Goal: Task Accomplishment & Management: Complete application form

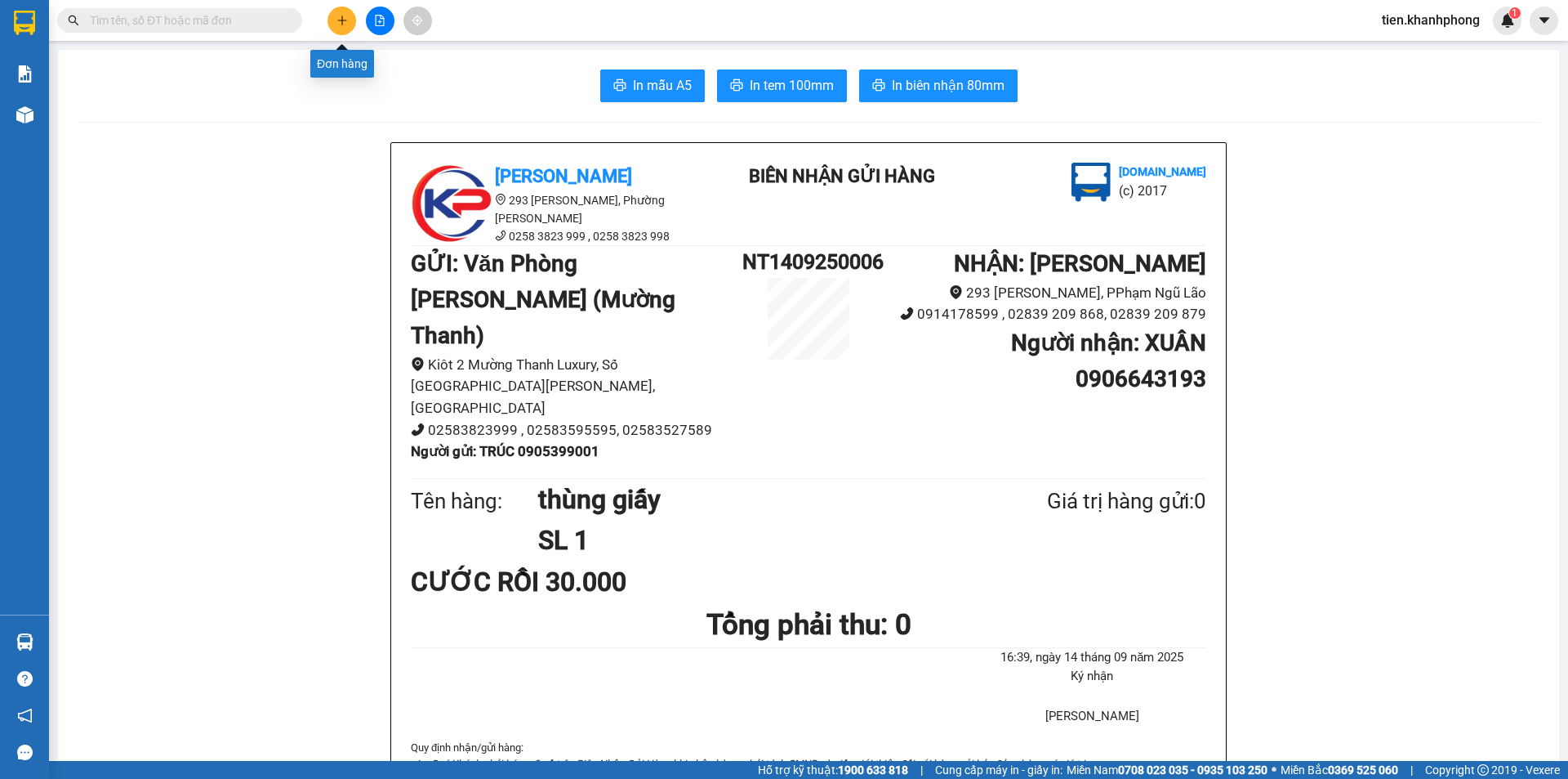
click at [333, 25] on button at bounding box center [342, 20] width 28 height 28
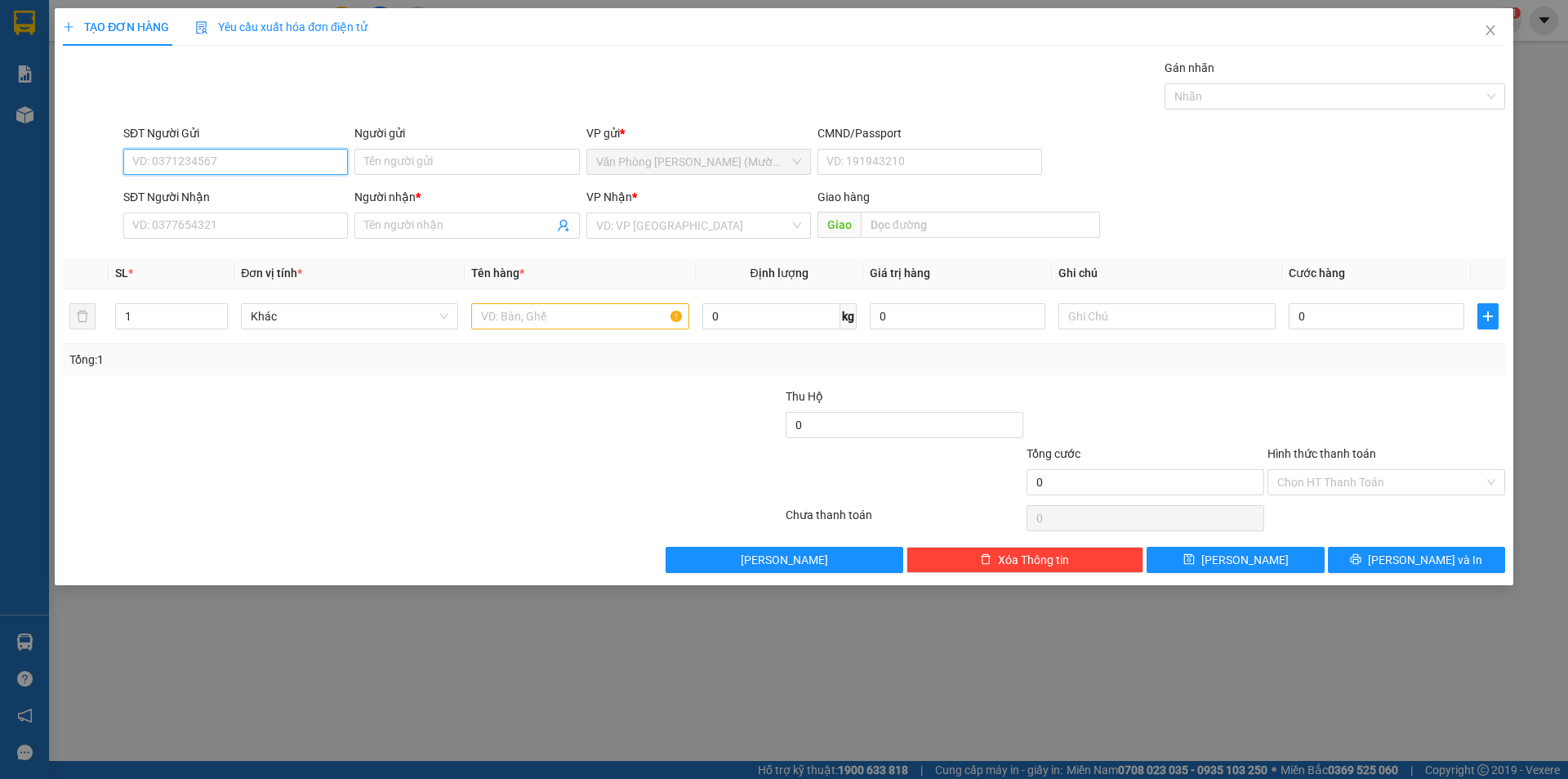
click at [183, 165] on input "SĐT Người Gửi" at bounding box center [235, 162] width 225 height 26
type input "0916697427"
click at [240, 195] on div "0916697427 - ANH BẤU" at bounding box center [235, 194] width 205 height 18
type input "ANH BẤU"
type input "0916697427"
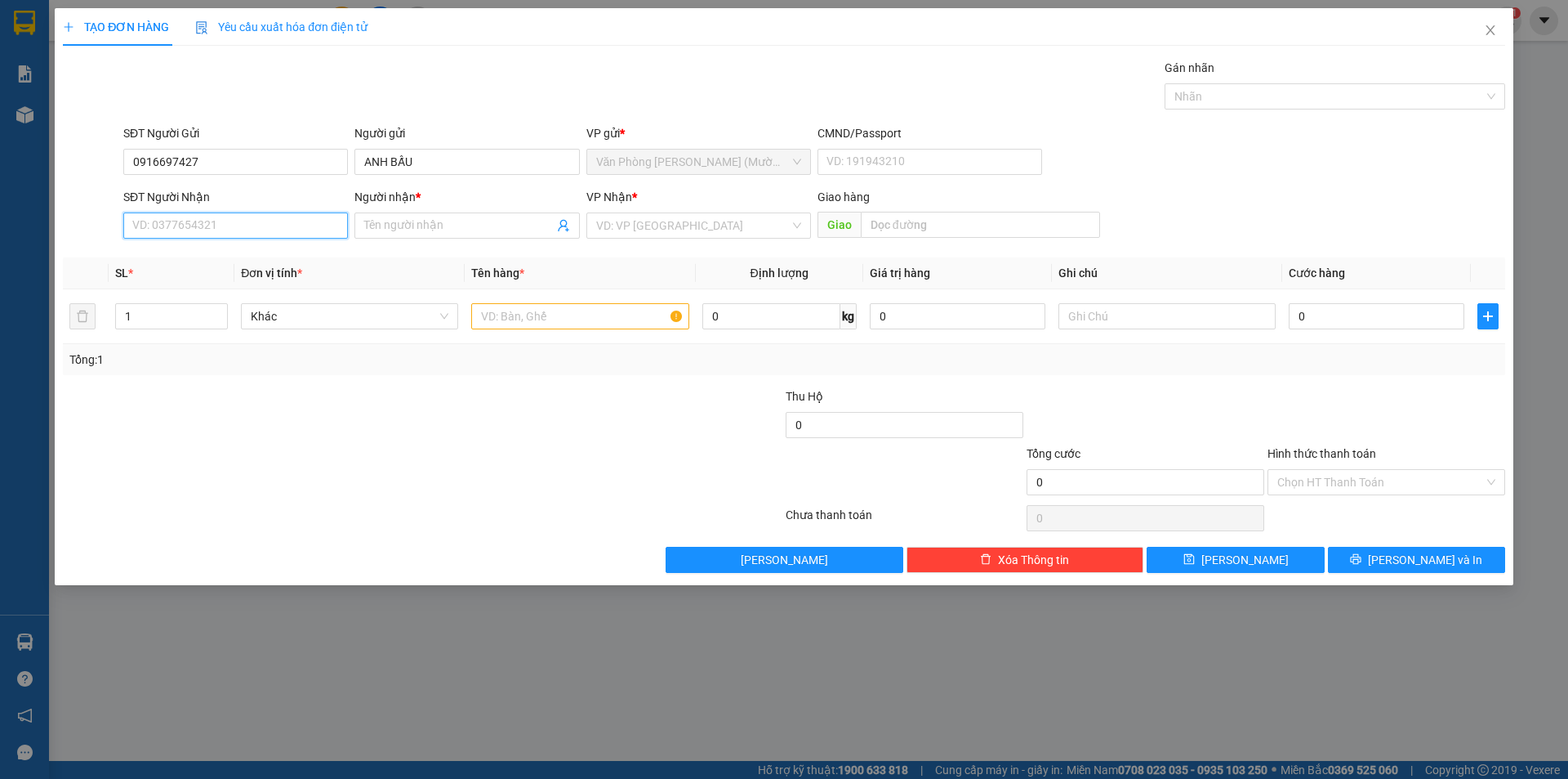
click at [215, 226] on input "SĐT Người Nhận" at bounding box center [235, 226] width 225 height 26
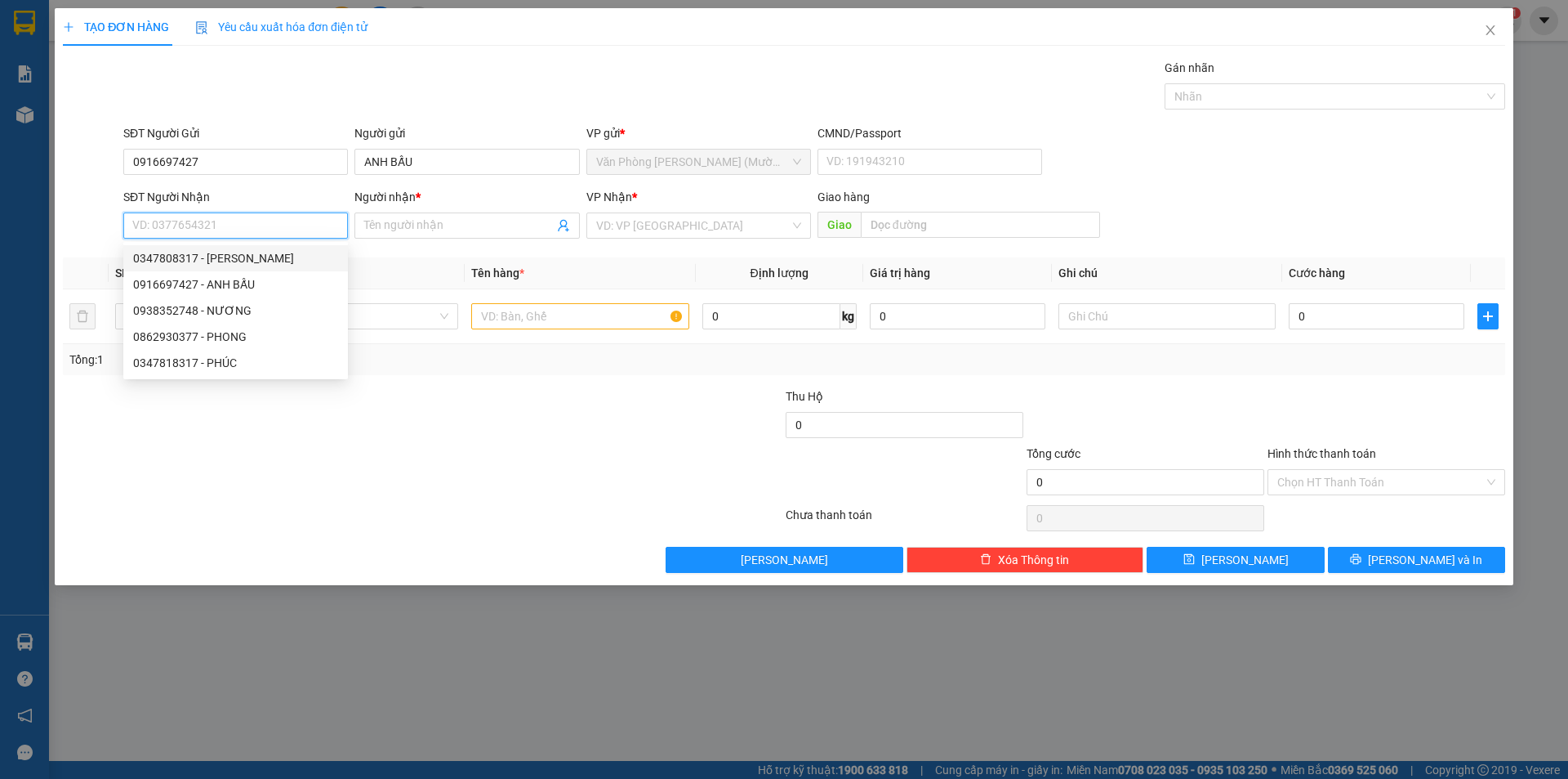
click at [199, 263] on div "0347808317 - [PERSON_NAME]" at bounding box center [235, 258] width 205 height 18
type input "0347808317"
type input "ANH PHÚC"
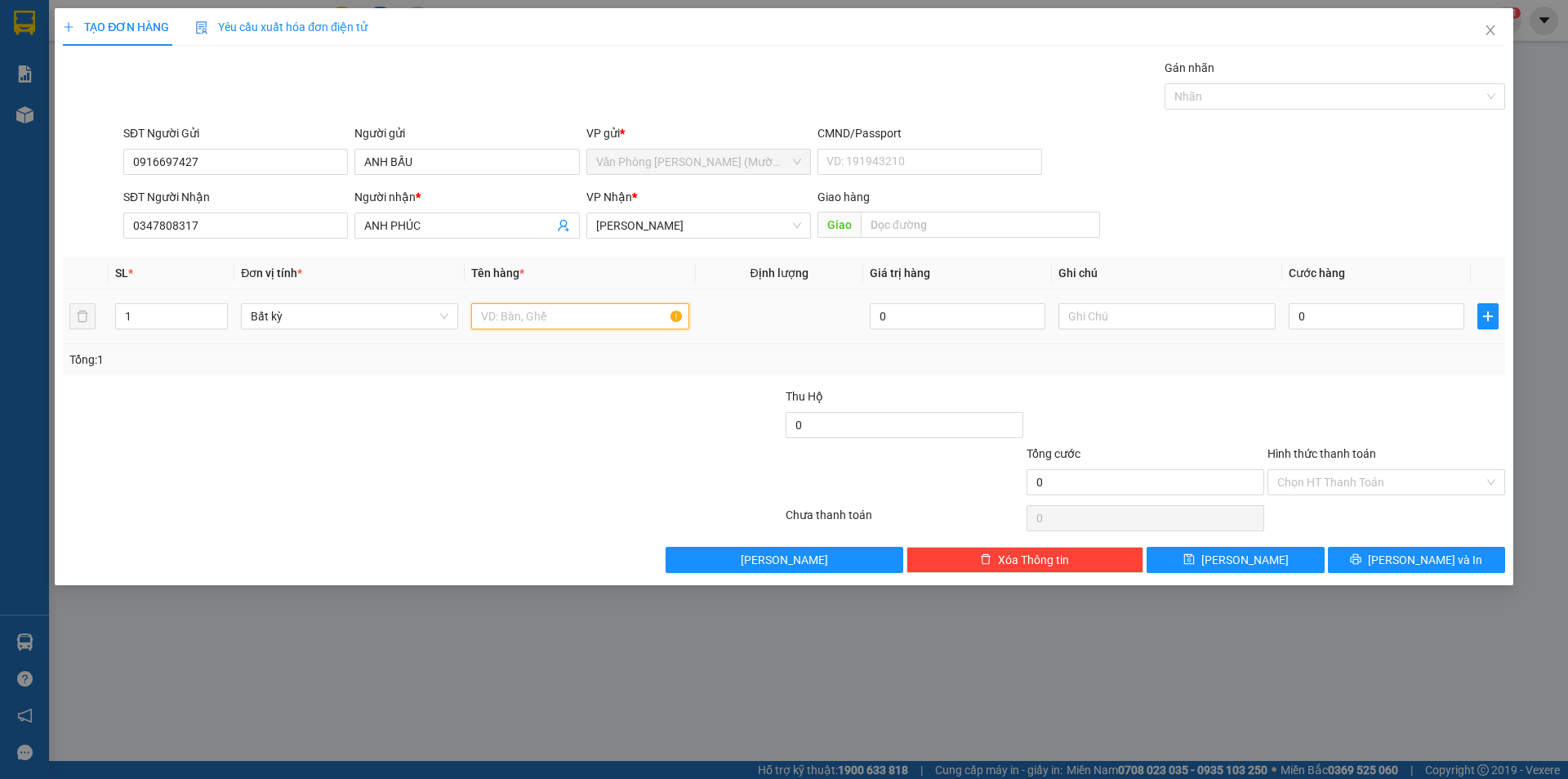
click at [539, 317] on input "text" at bounding box center [580, 316] width 218 height 26
type input "b"
type input "BỊCH"
click at [1303, 317] on input "0" at bounding box center [1376, 316] width 175 height 26
type input "2"
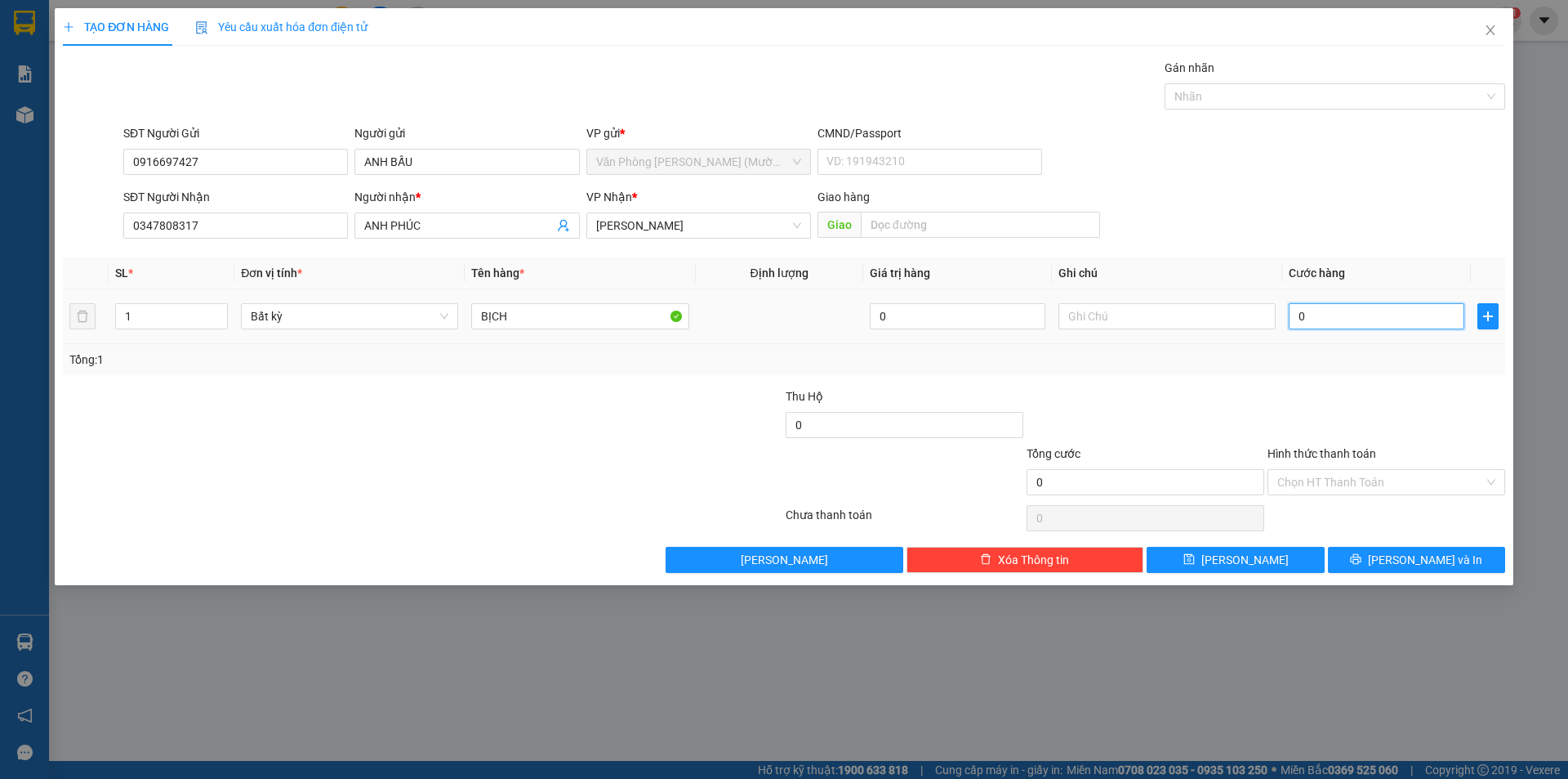
type input "2"
type input "20"
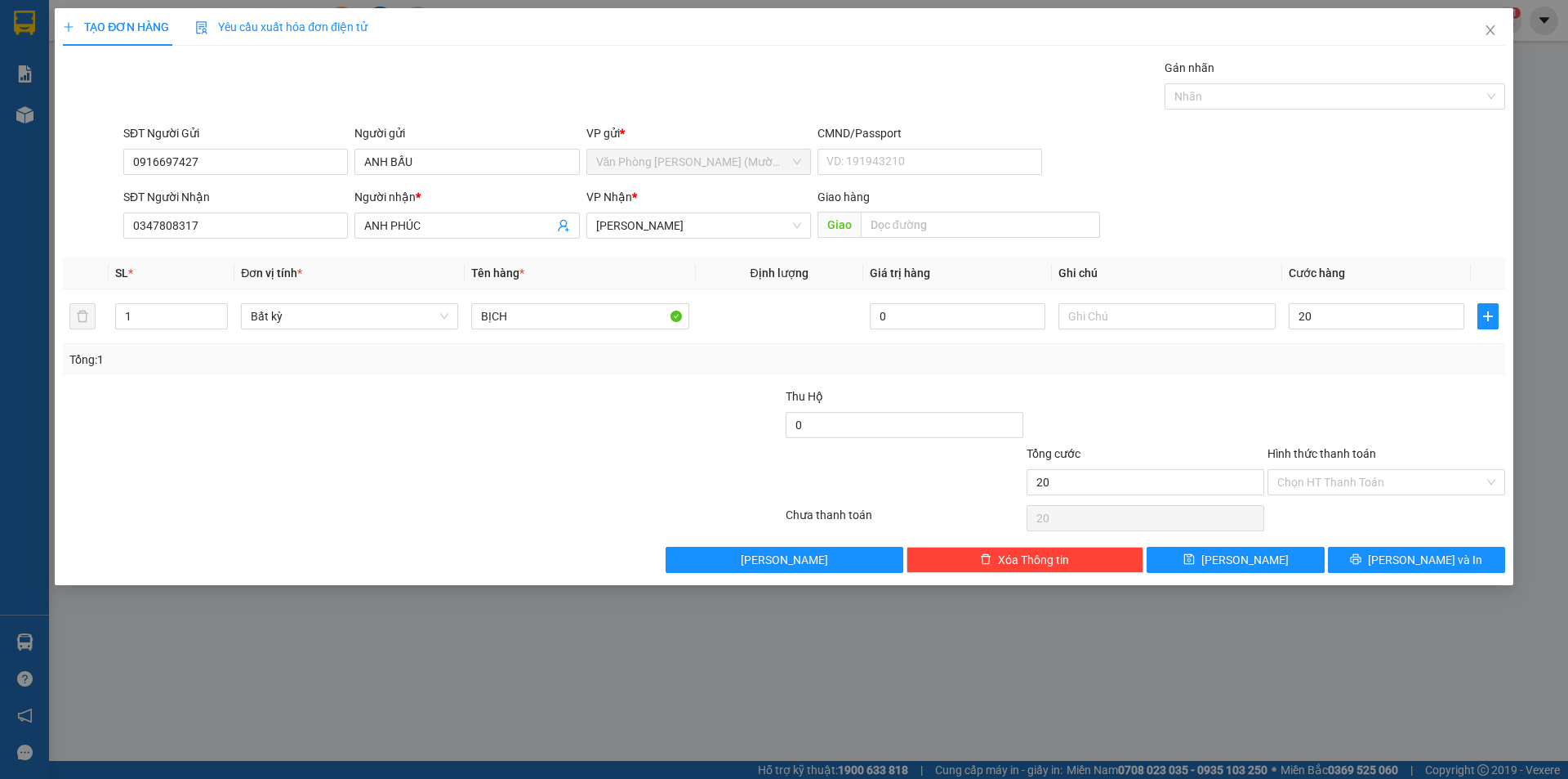
type input "20.000"
click at [1281, 375] on div "Transit Pickup Surcharge Ids Transit Deliver Surcharge Ids Transit Deliver Surc…" at bounding box center [783, 315] width 1442 height 514
click at [1342, 486] on input "Hình thức thanh toán" at bounding box center [1380, 482] width 207 height 25
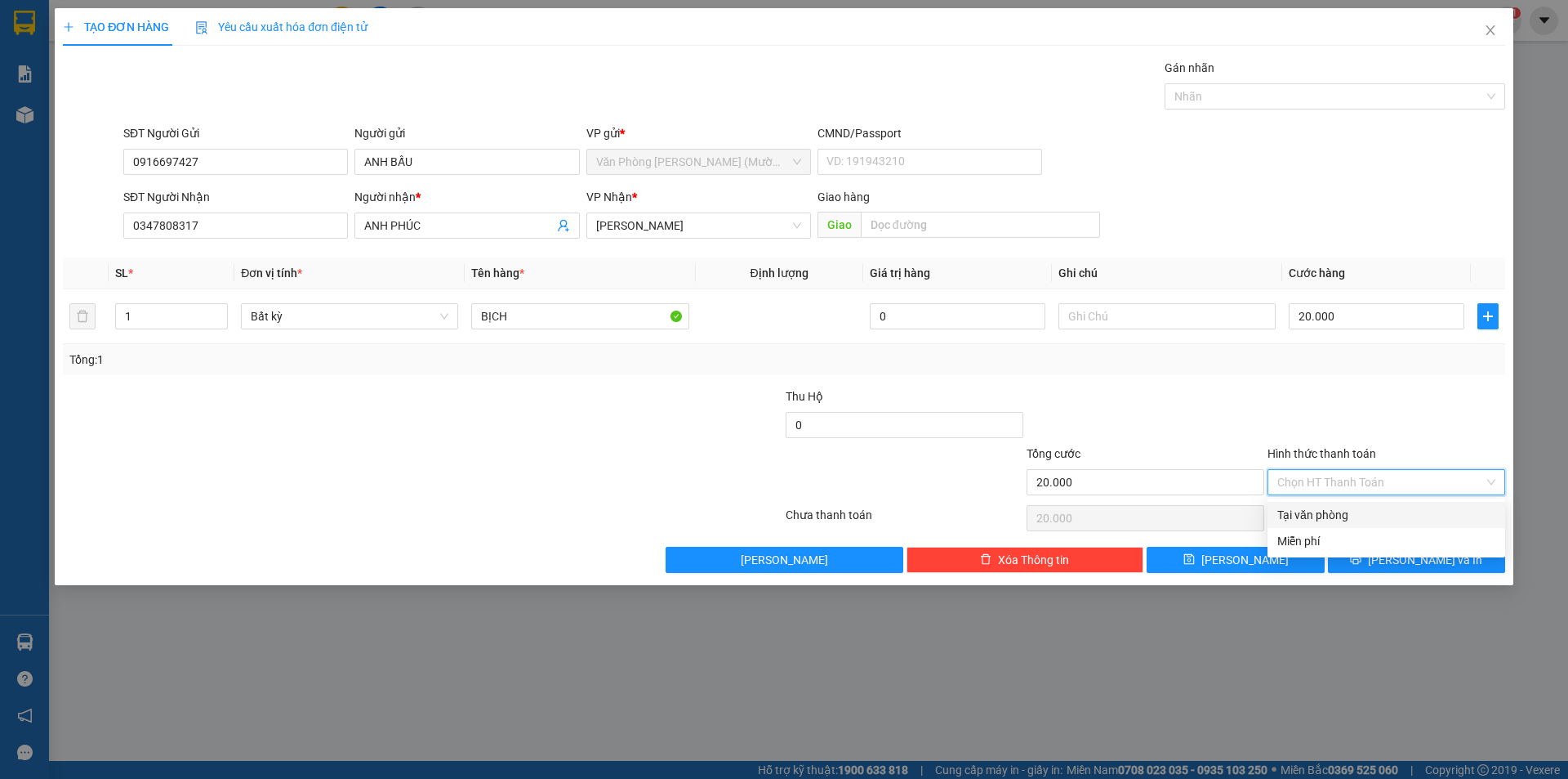
click at [1331, 512] on div "Tại văn phòng" at bounding box center [1387, 515] width 218 height 18
type input "0"
click at [1371, 555] on button "[PERSON_NAME] và In" at bounding box center [1416, 560] width 177 height 26
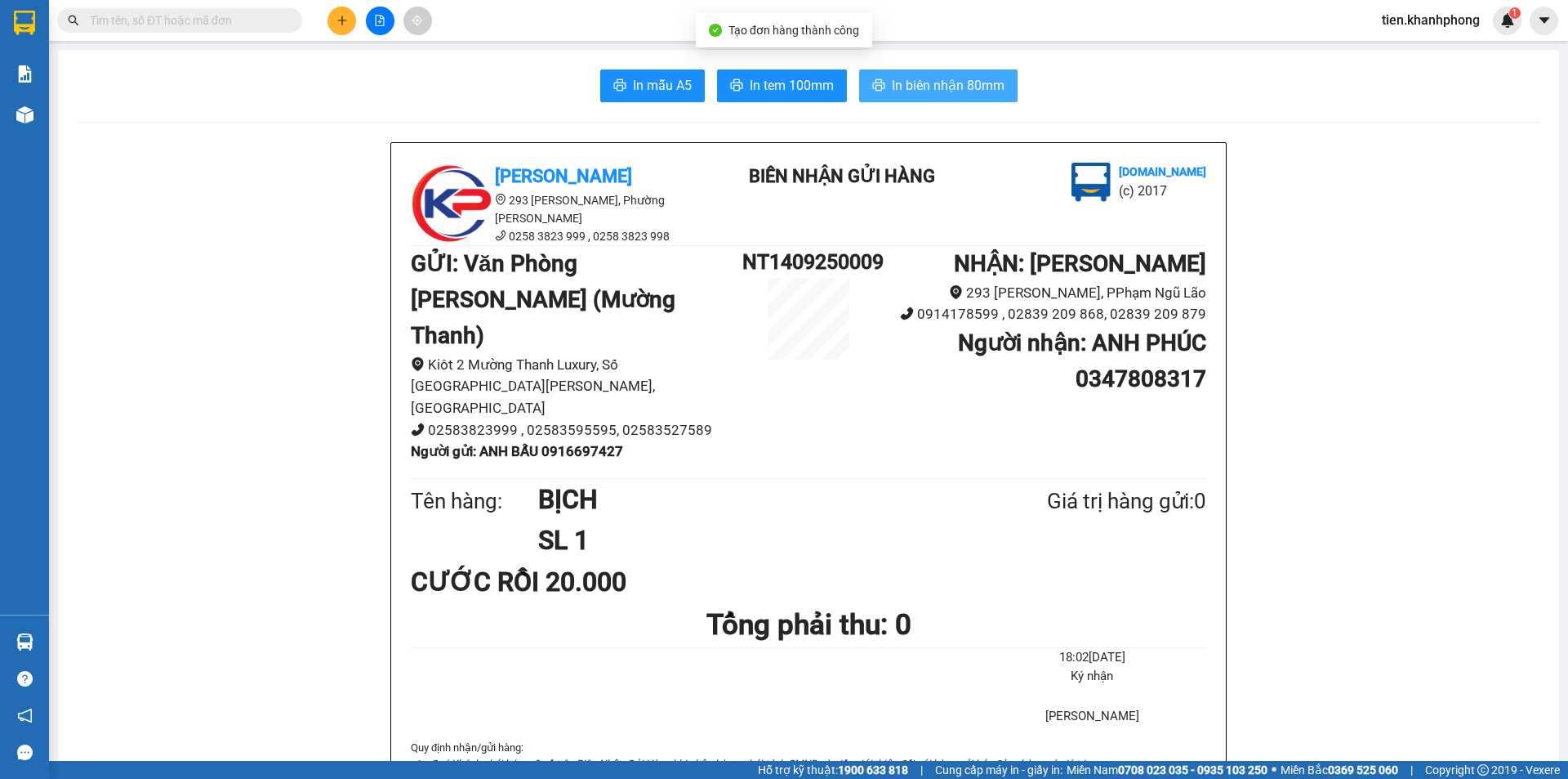
click at [946, 96] on button "In biên nhận 80mm" at bounding box center [938, 85] width 159 height 33
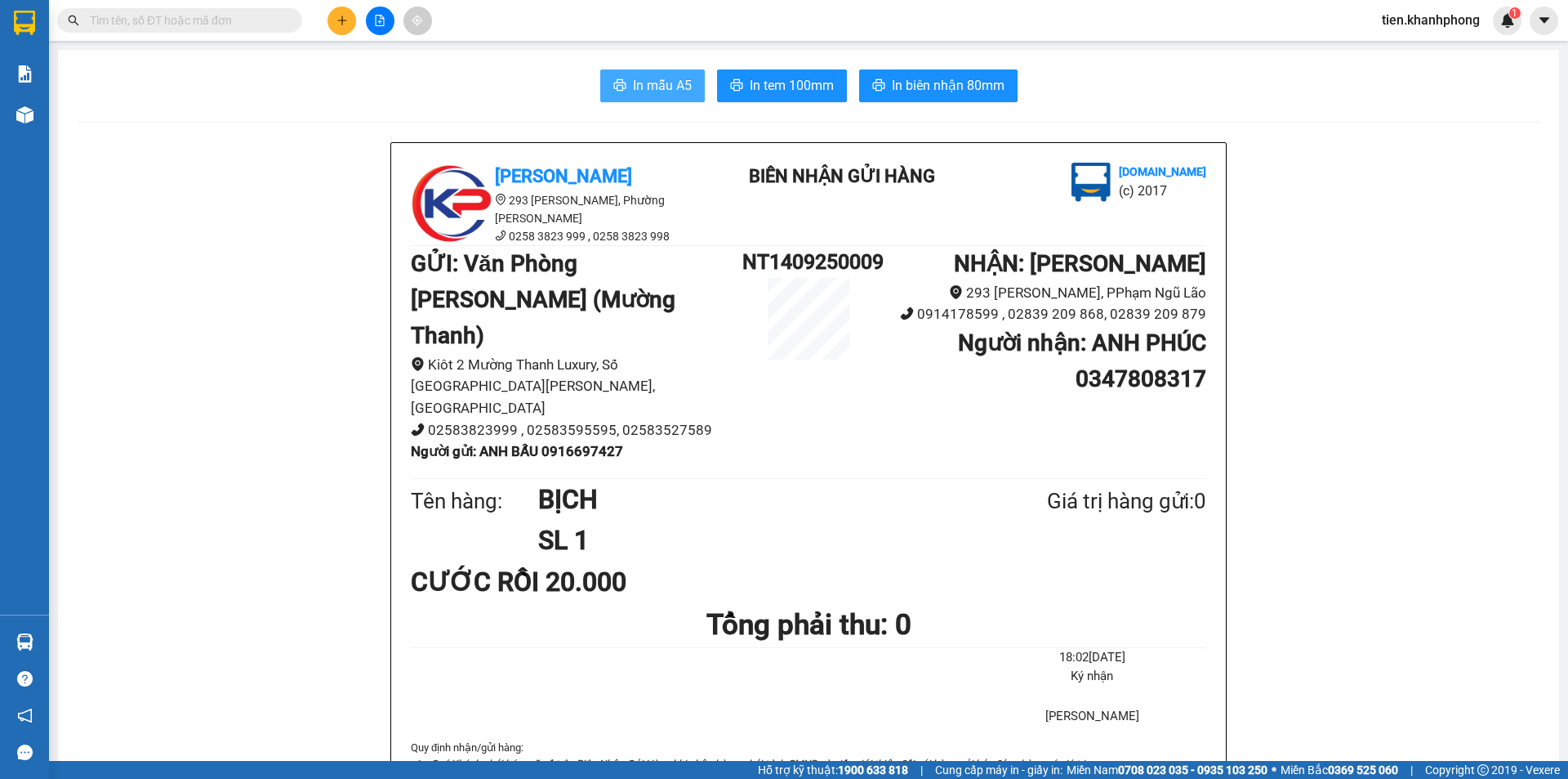
click at [640, 83] on span "In mẫu A5" at bounding box center [662, 85] width 59 height 20
